Goal: Task Accomplishment & Management: Manage account settings

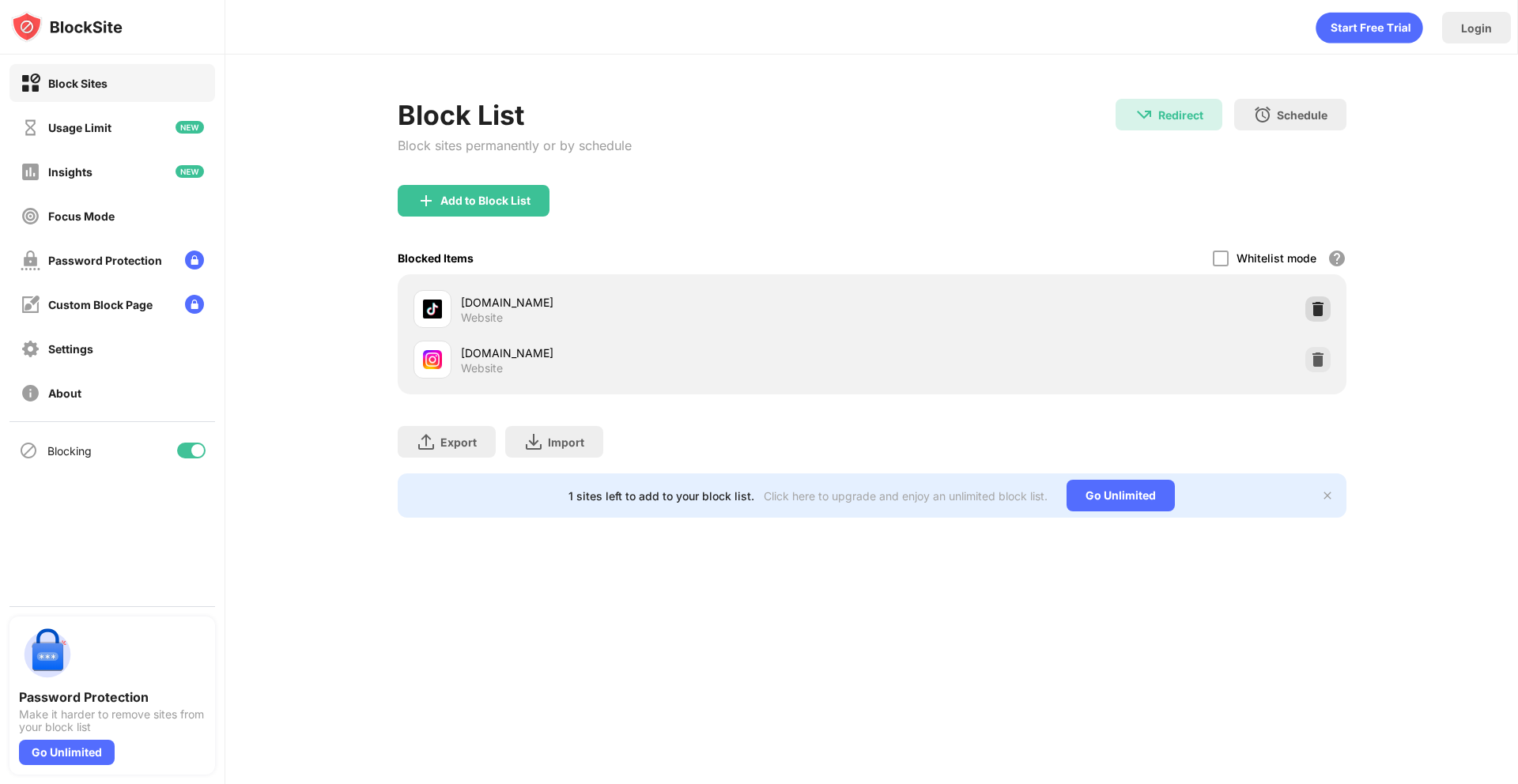
click at [1323, 314] on img at bounding box center [1317, 309] width 16 height 16
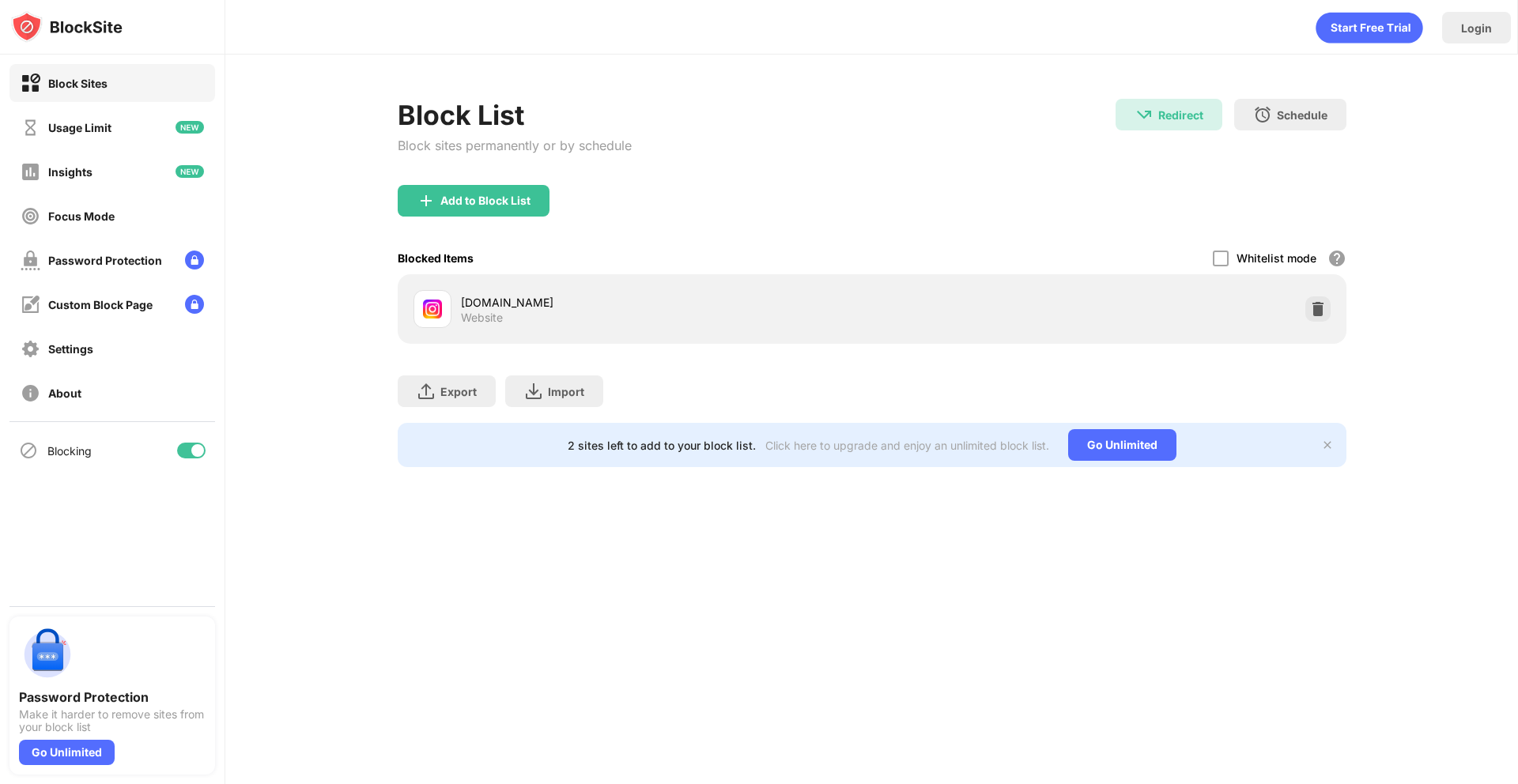
click at [1323, 314] on img at bounding box center [1317, 309] width 16 height 16
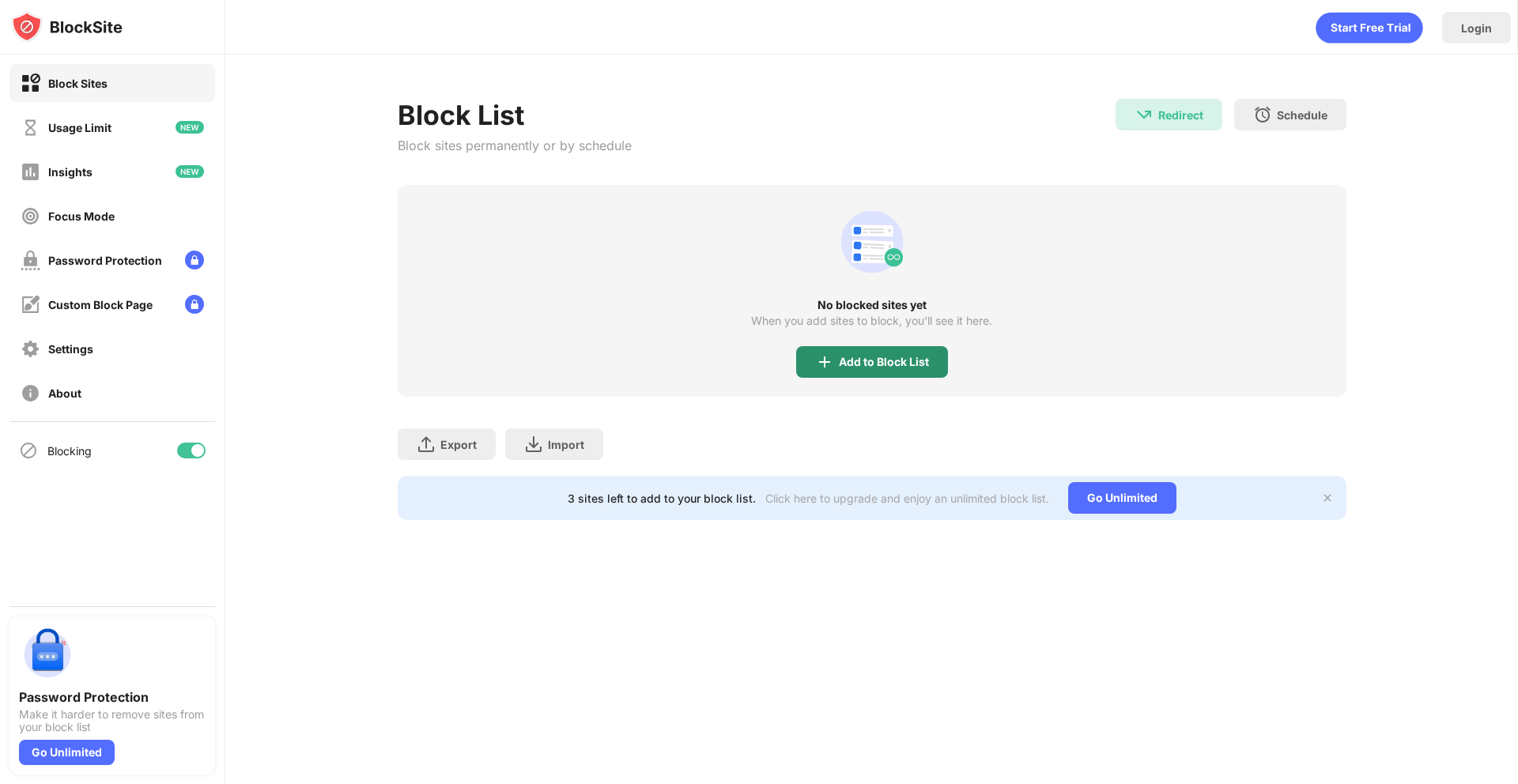
click at [914, 360] on div "Add to Block List" at bounding box center [884, 361] width 90 height 12
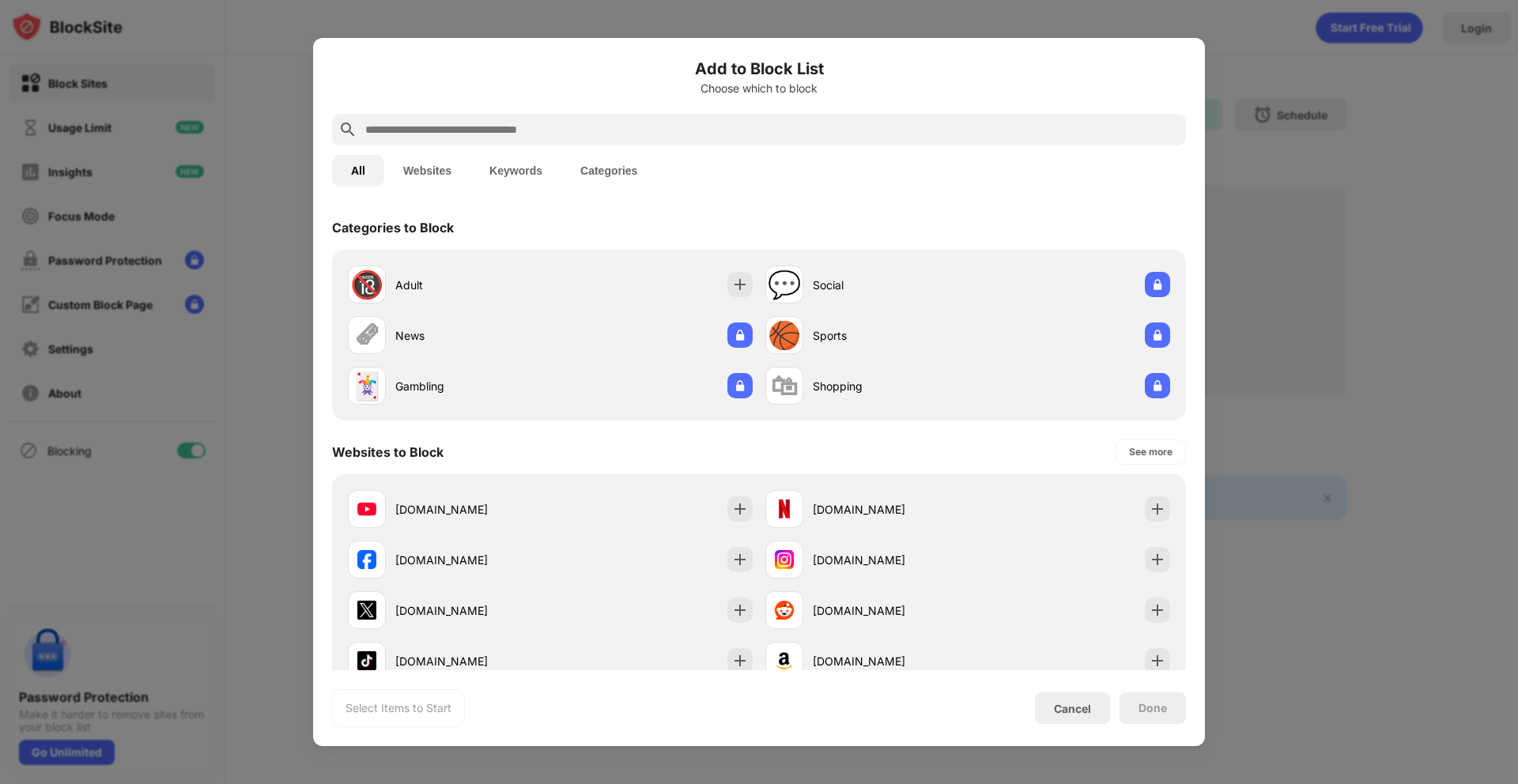
click at [458, 172] on button "Websites" at bounding box center [426, 171] width 86 height 32
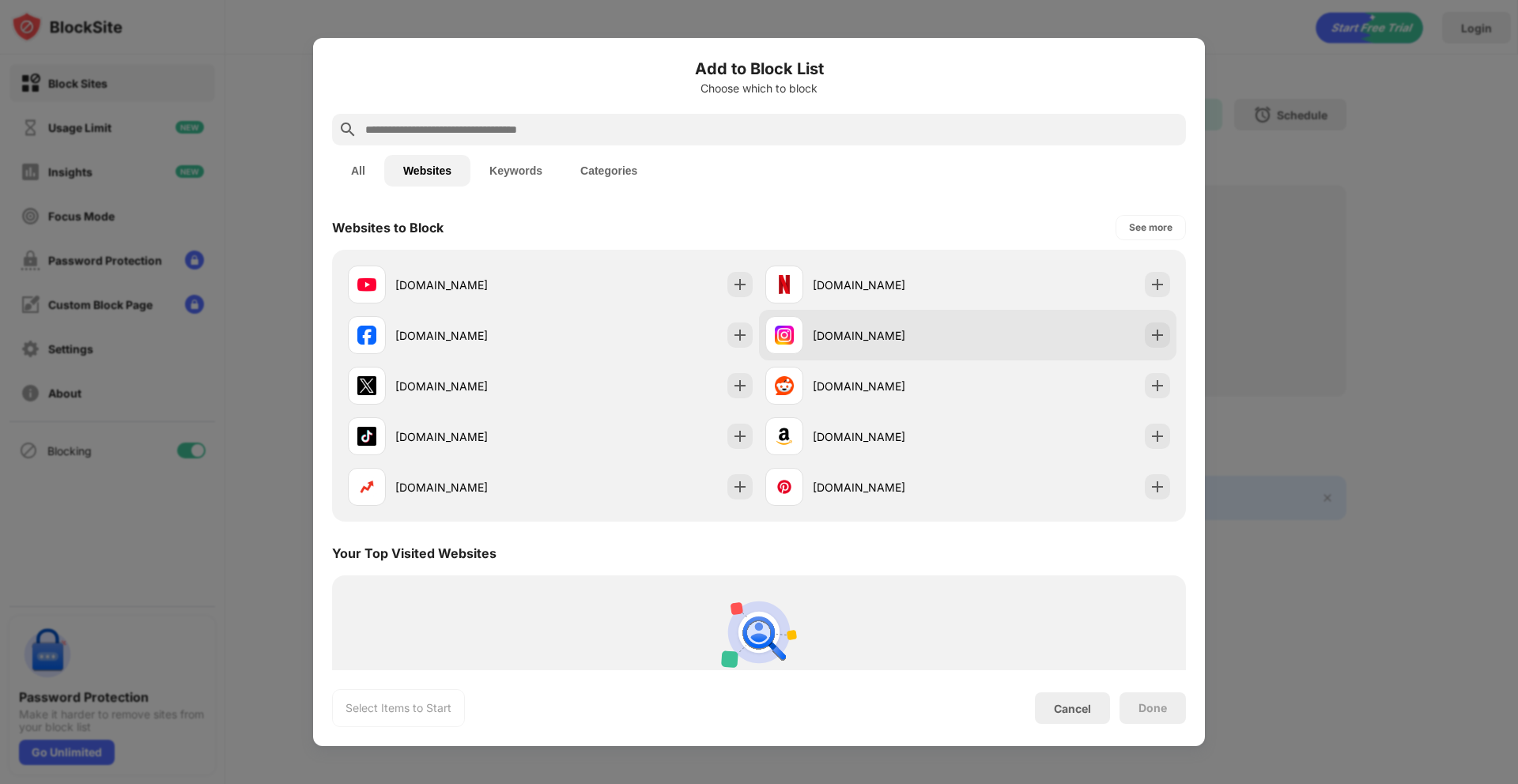
click at [820, 341] on div "[DOMAIN_NAME]" at bounding box center [891, 336] width 155 height 16
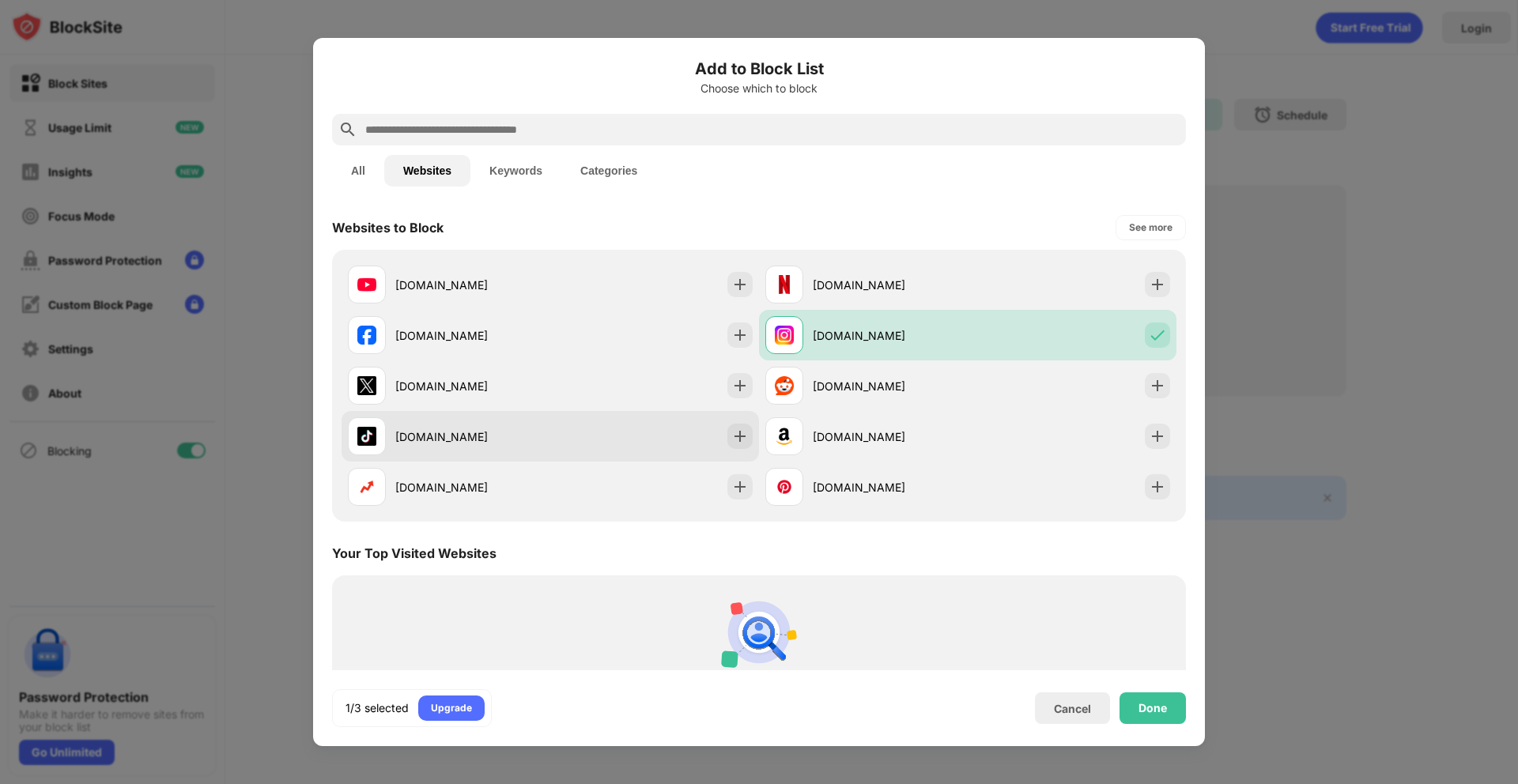
click at [497, 433] on div "[DOMAIN_NAME]" at bounding box center [473, 436] width 155 height 16
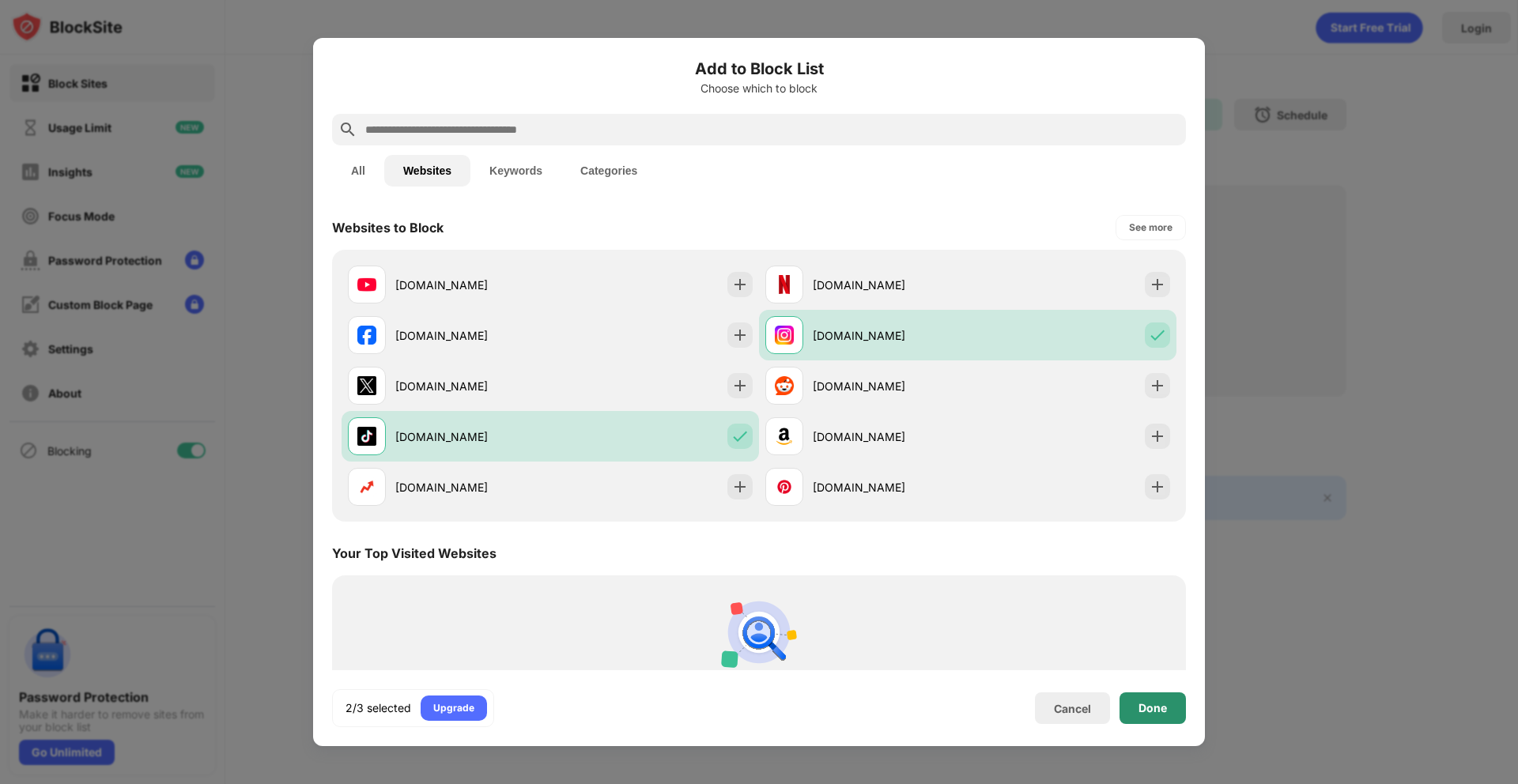
click at [1173, 706] on div "Done" at bounding box center [1152, 708] width 66 height 32
